Goal: Find specific page/section: Find specific page/section

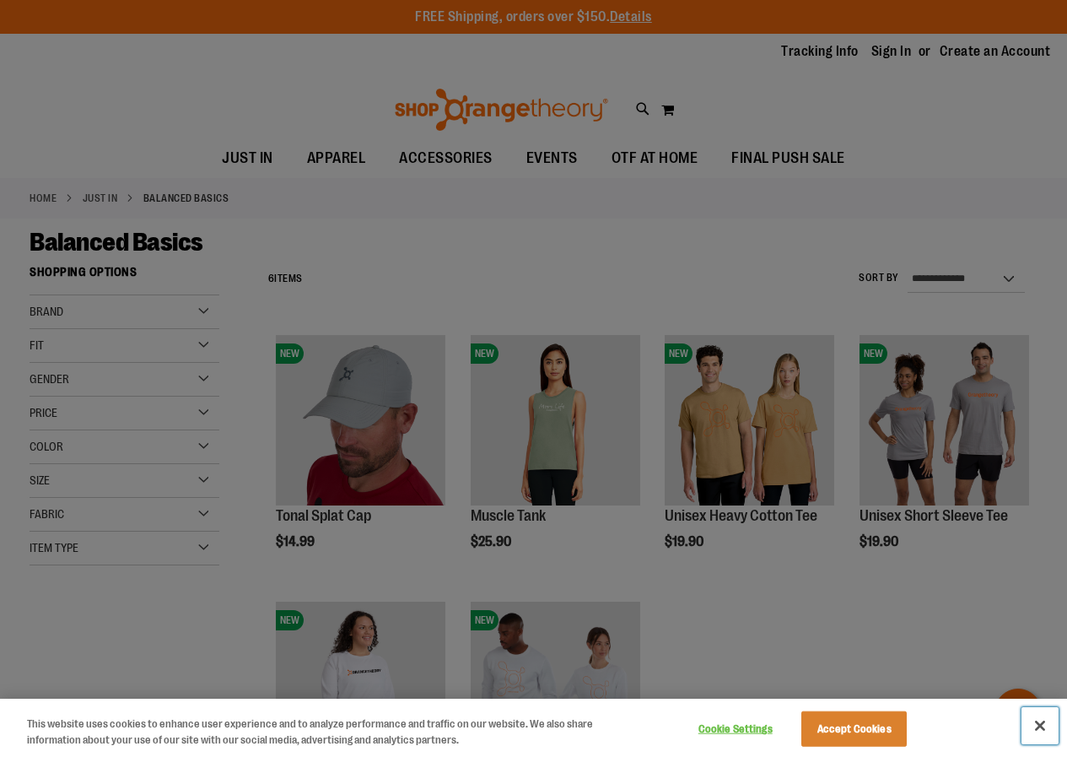
click at [1042, 729] on button "Close" at bounding box center [1040, 725] width 37 height 37
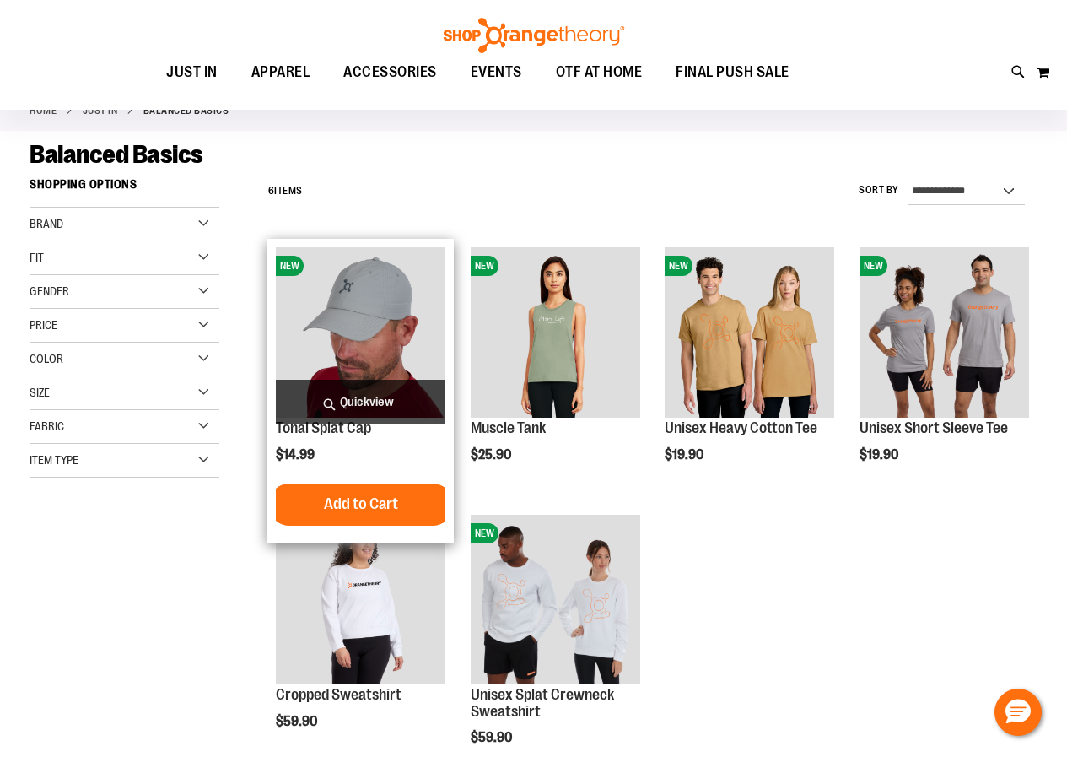
scroll to position [84, 0]
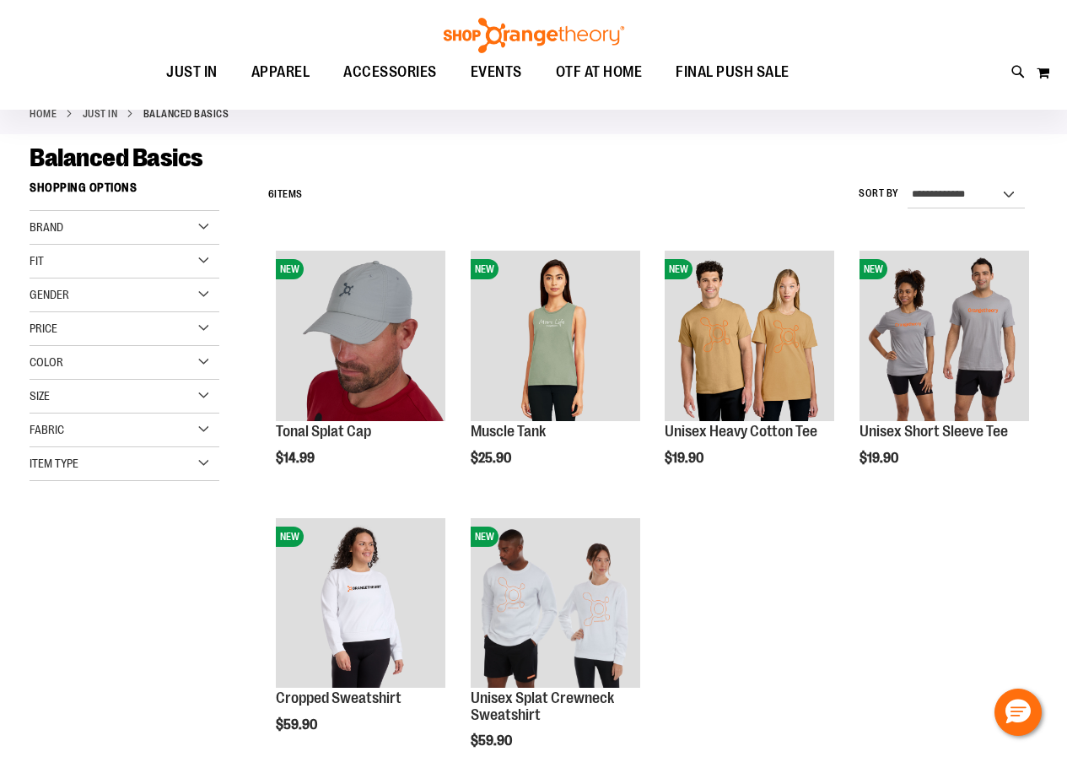
click at [192, 226] on div "Brand" at bounding box center [125, 228] width 190 height 34
click at [95, 261] on link "Orangetheory" at bounding box center [116, 262] width 182 height 18
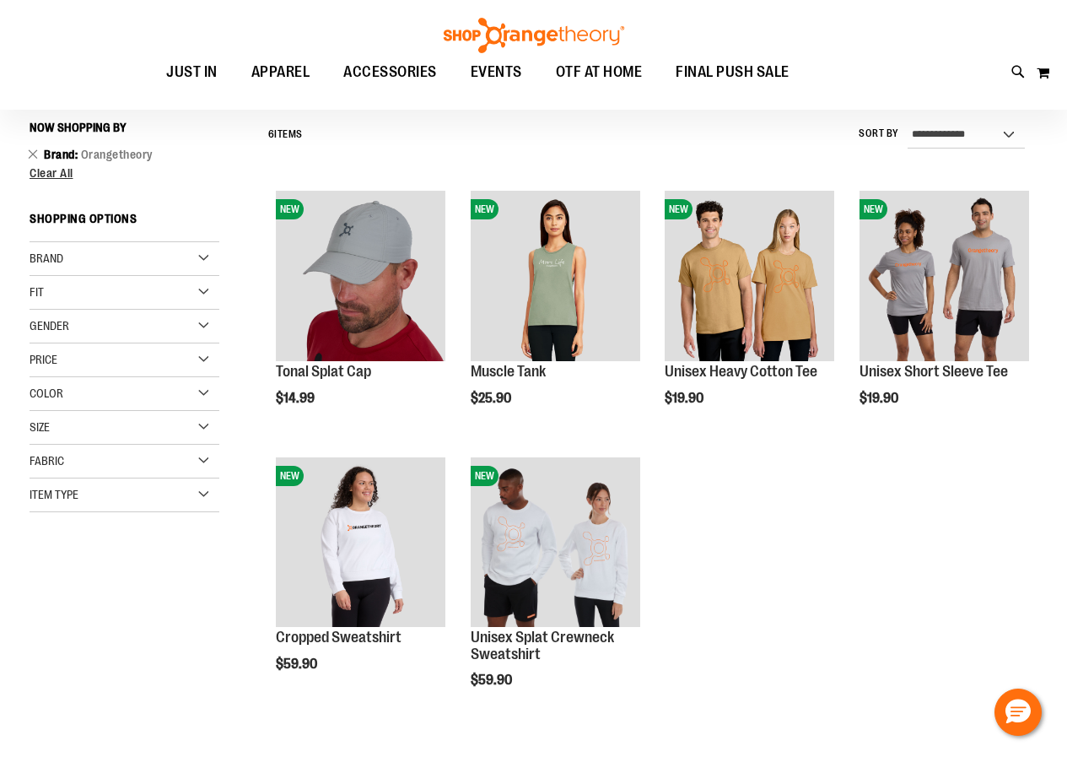
scroll to position [148, 0]
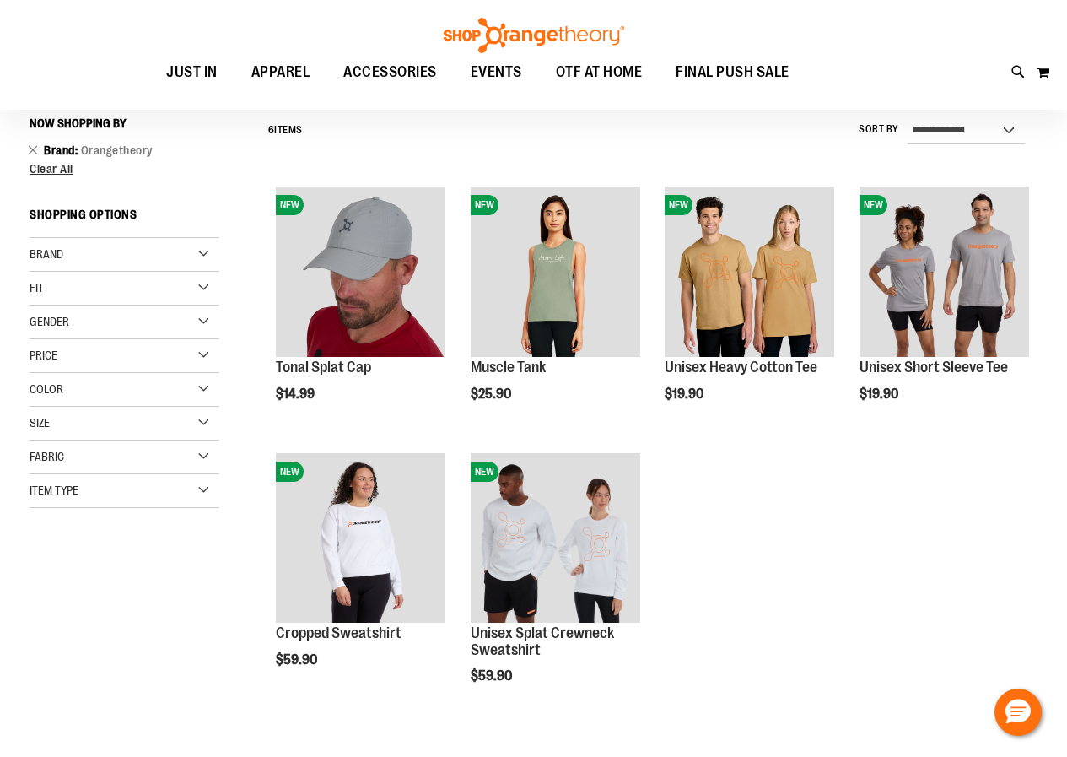
click at [205, 255] on div "Brand" at bounding box center [125, 255] width 190 height 34
click at [205, 332] on div "Fit" at bounding box center [125, 336] width 190 height 34
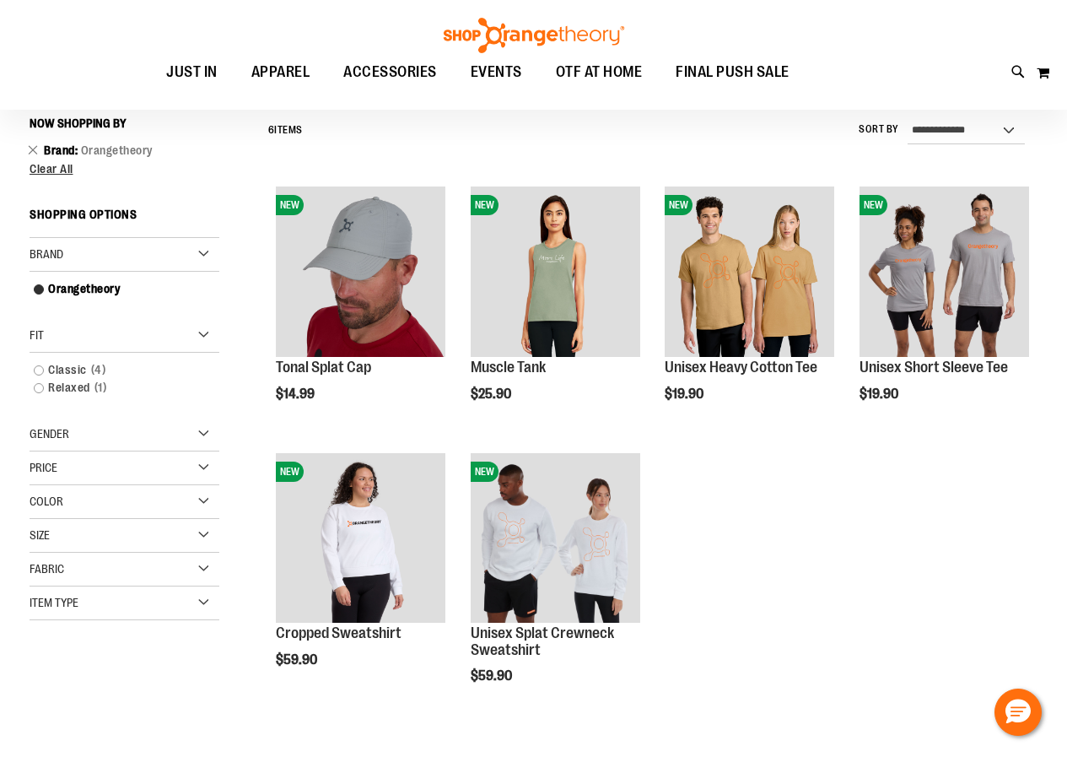
click at [202, 433] on div "Gender" at bounding box center [125, 435] width 190 height 34
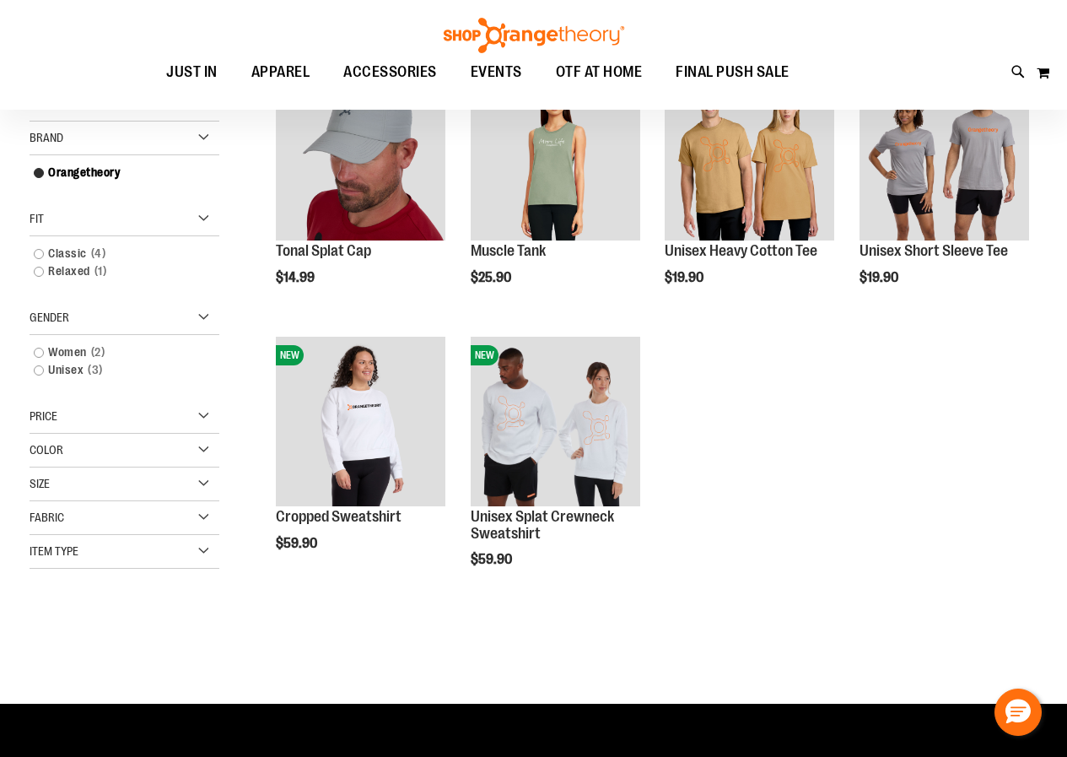
scroll to position [316, 0]
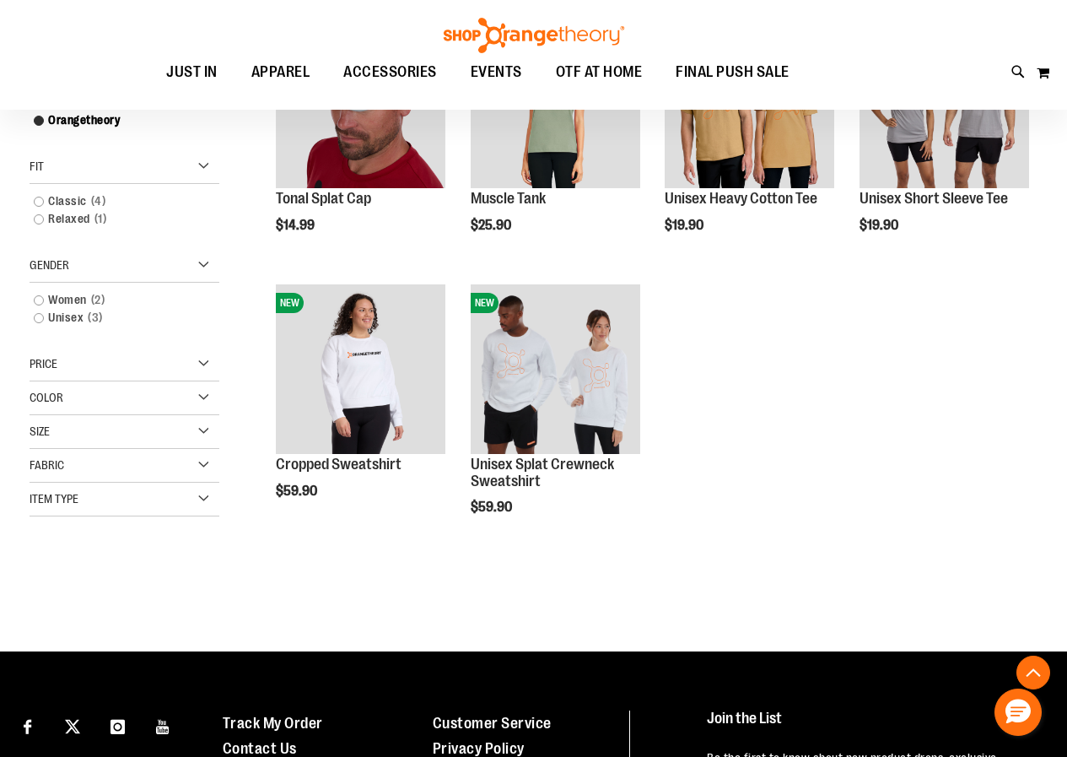
click at [208, 494] on div "Item Type" at bounding box center [125, 500] width 190 height 34
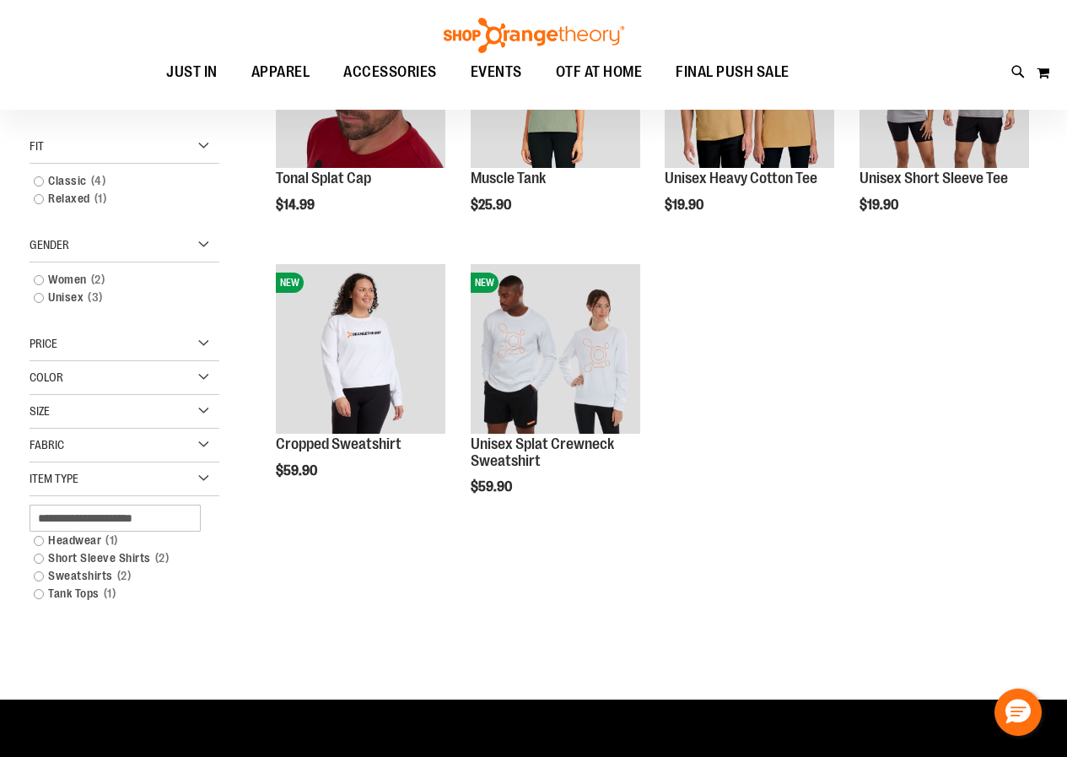
scroll to position [0, 0]
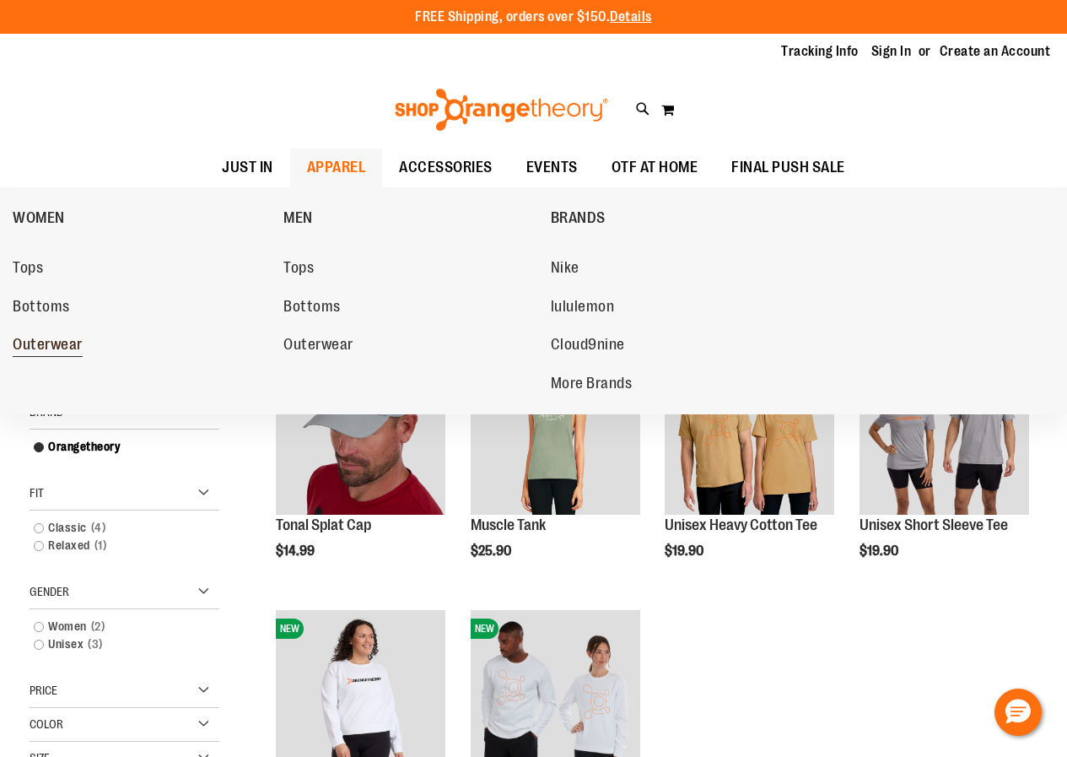
click at [60, 337] on span "Outerwear" at bounding box center [48, 346] width 70 height 21
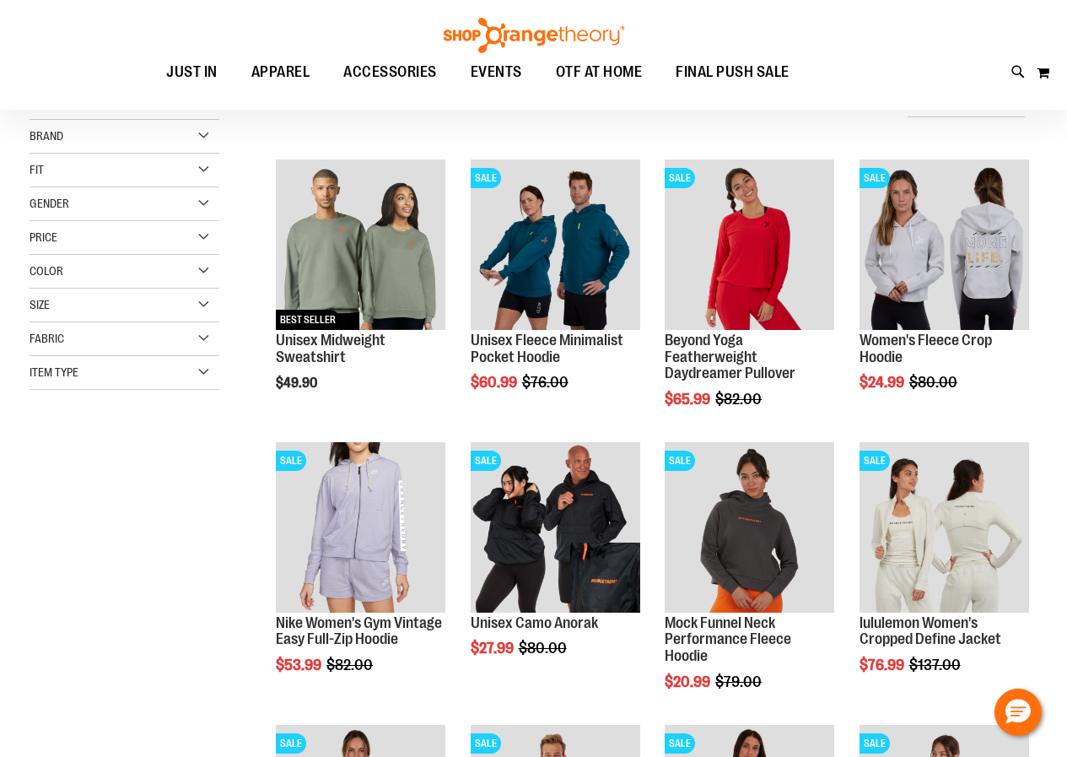
scroll to position [252, 0]
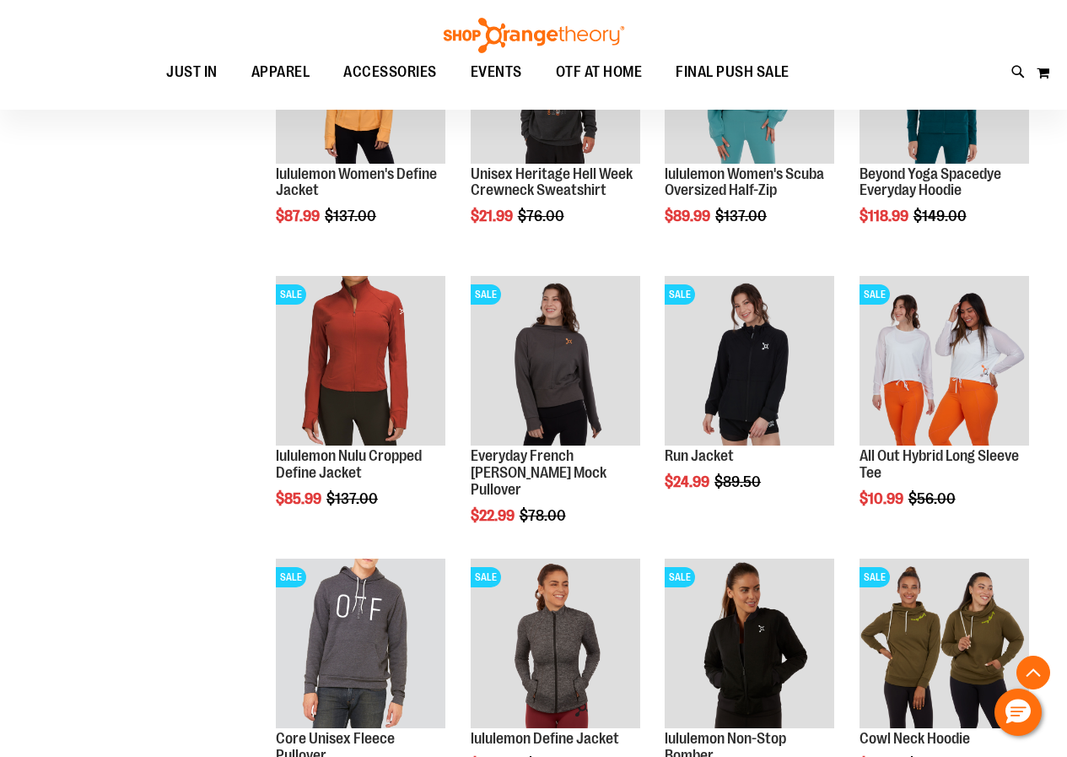
scroll to position [927, 0]
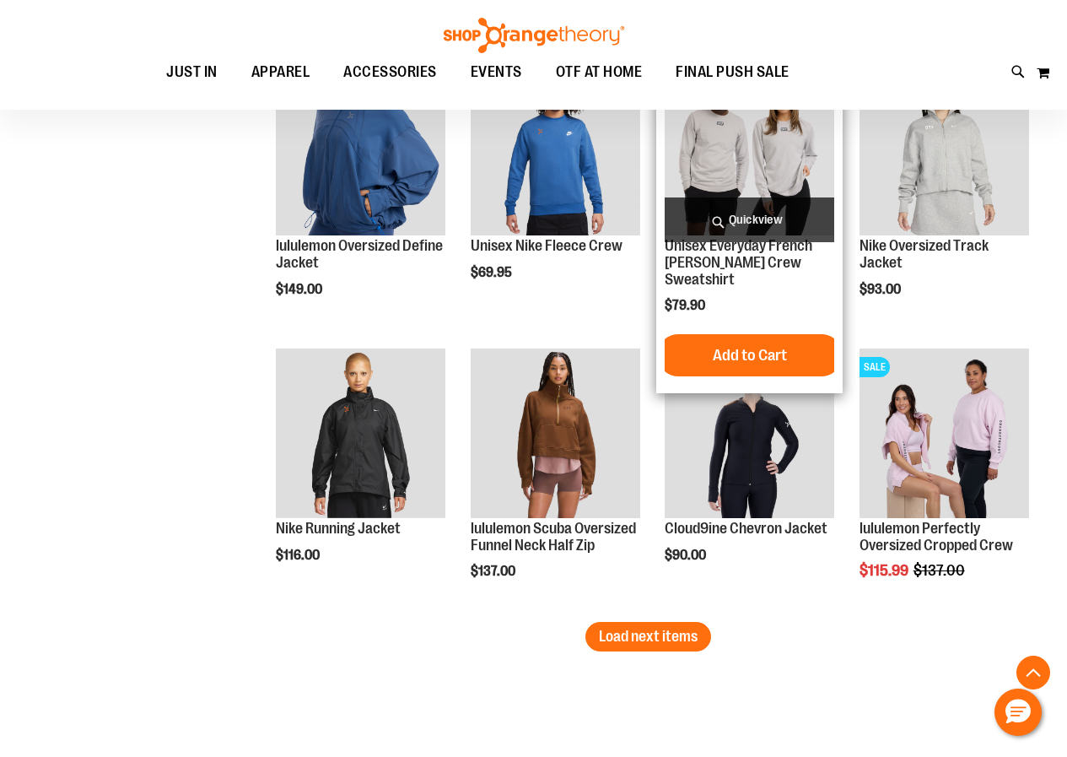
scroll to position [2277, 0]
